Goal: Transaction & Acquisition: Purchase product/service

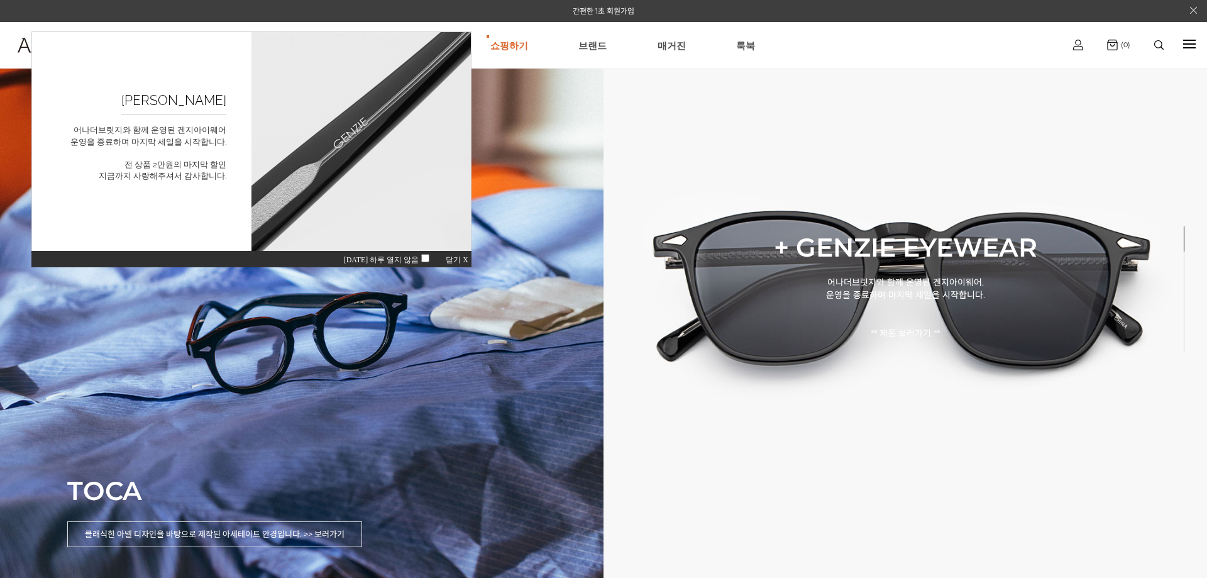
click at [453, 256] on span "닫기 X" at bounding box center [457, 259] width 23 height 9
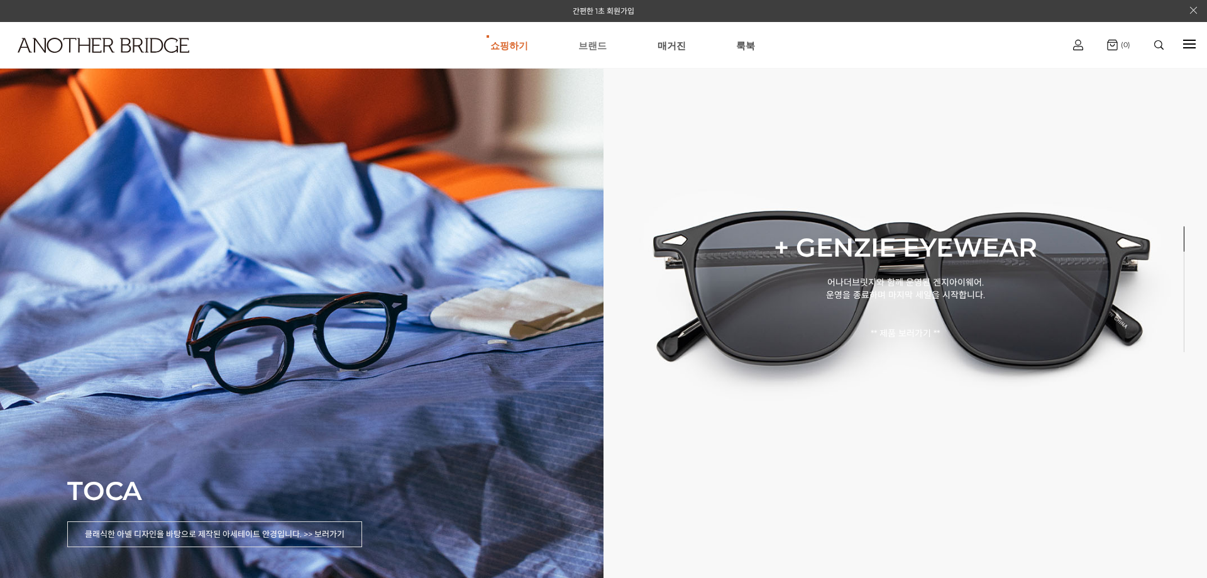
click at [590, 47] on link "브랜드" at bounding box center [592, 45] width 28 height 45
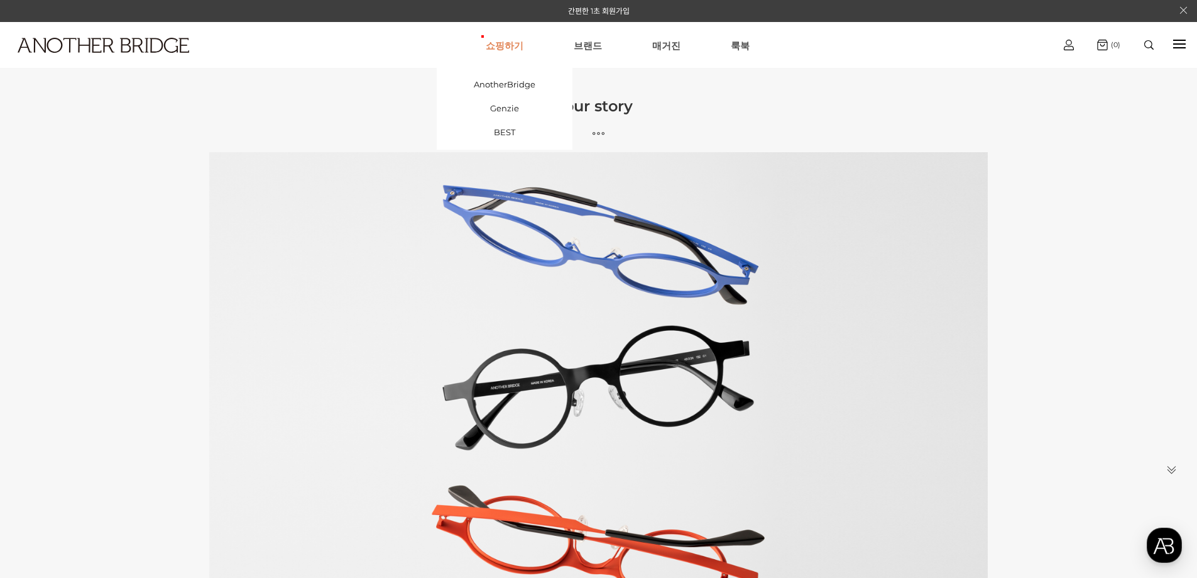
click at [513, 43] on link "쇼핑하기" at bounding box center [505, 45] width 38 height 45
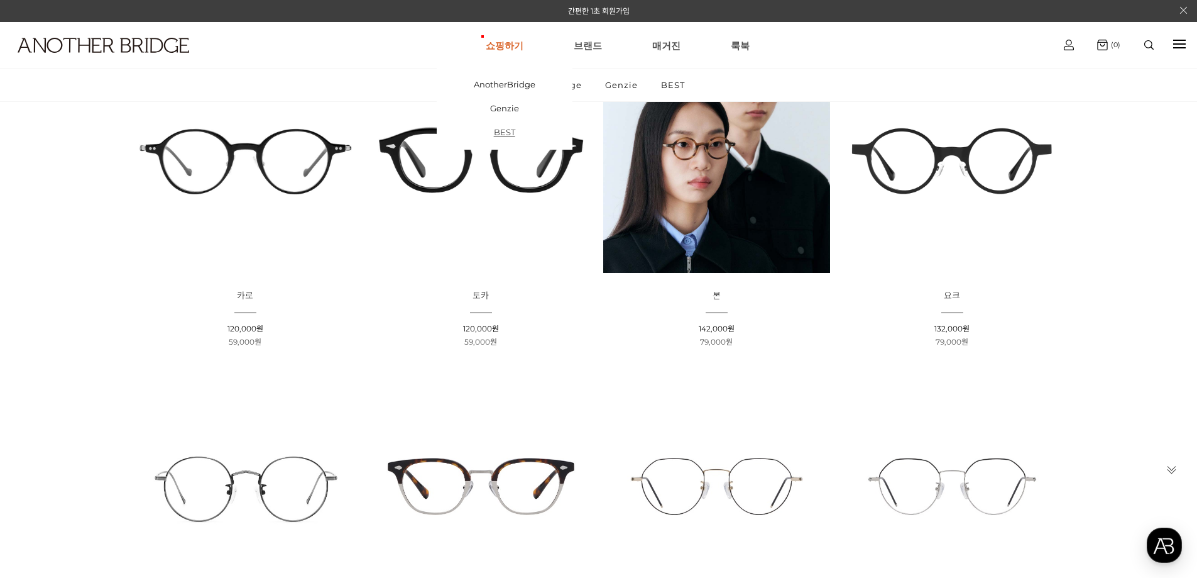
scroll to position [251, 0]
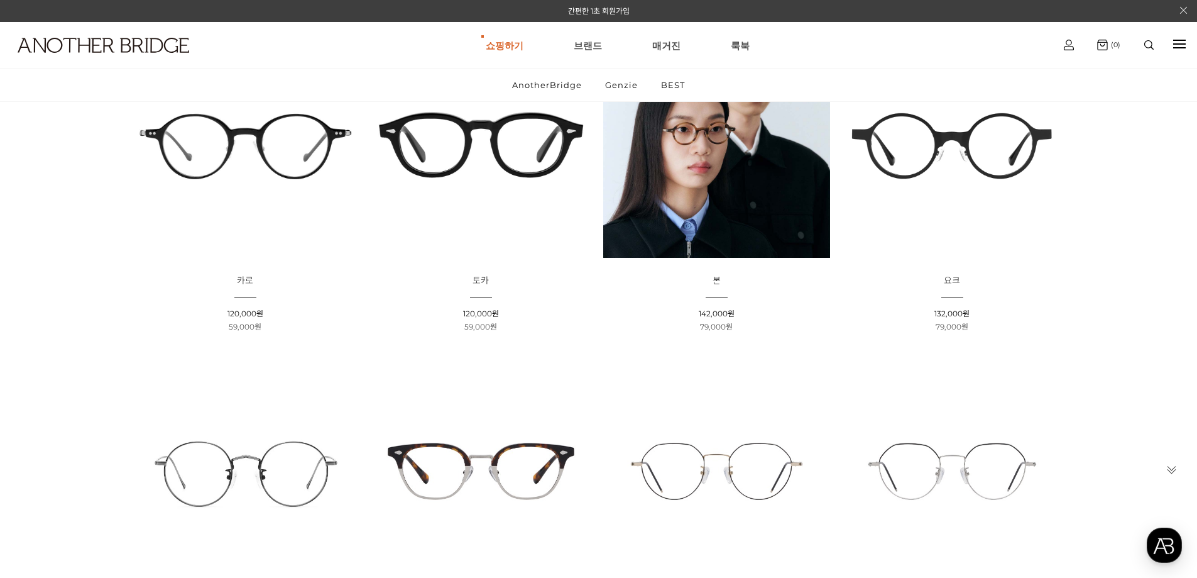
click at [510, 174] on img at bounding box center [481, 144] width 227 height 227
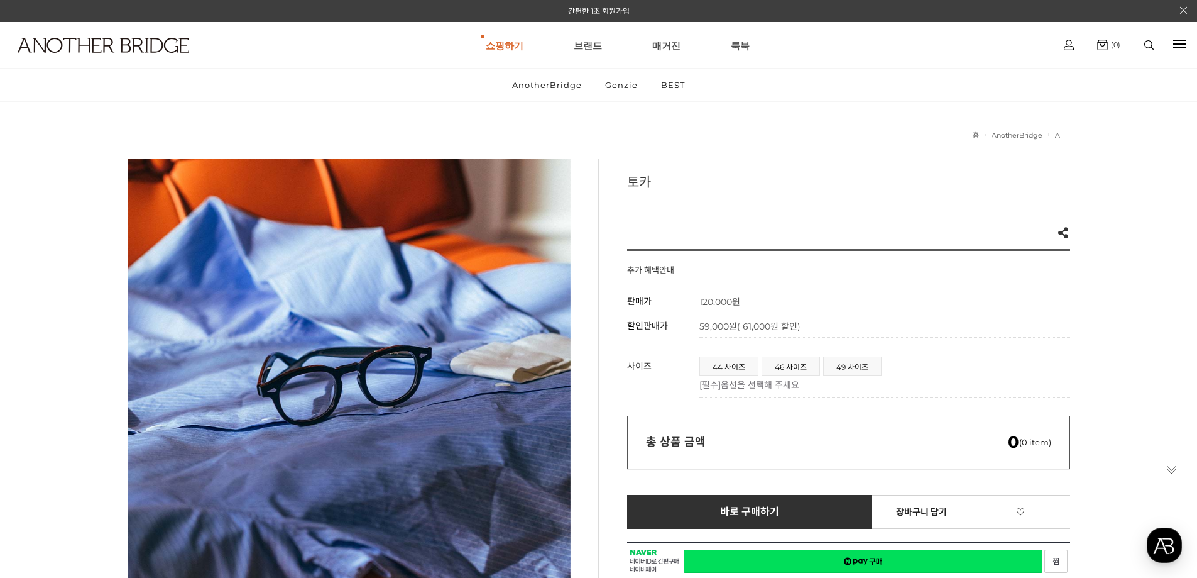
click at [425, 332] on div at bounding box center [349, 380] width 443 height 443
click at [491, 85] on link "AnotherBridge" at bounding box center [505, 84] width 136 height 24
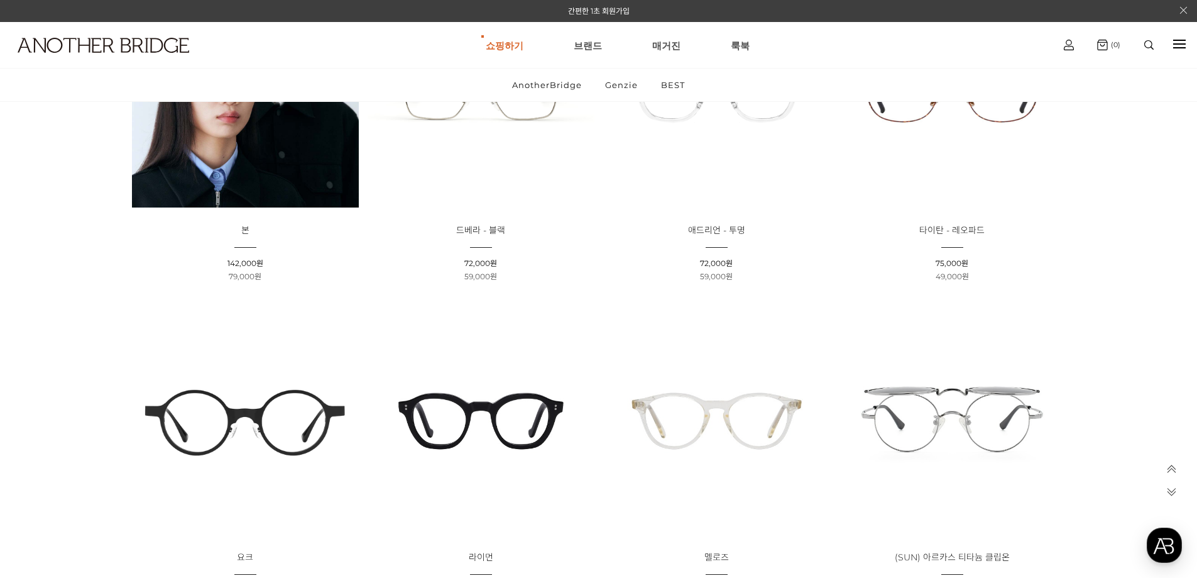
scroll to position [754, 0]
